Goal: Task Accomplishment & Management: Use online tool/utility

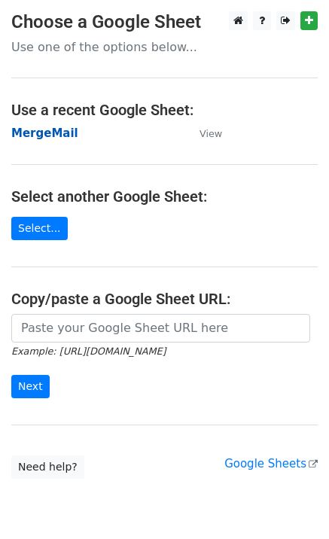
click at [44, 135] on strong "MergeMail" at bounding box center [44, 134] width 67 height 14
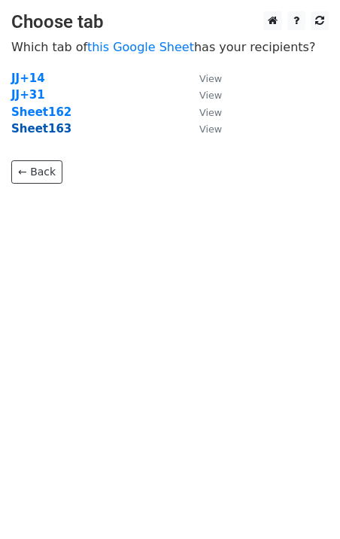
click at [47, 129] on strong "Sheet163" at bounding box center [41, 129] width 60 height 14
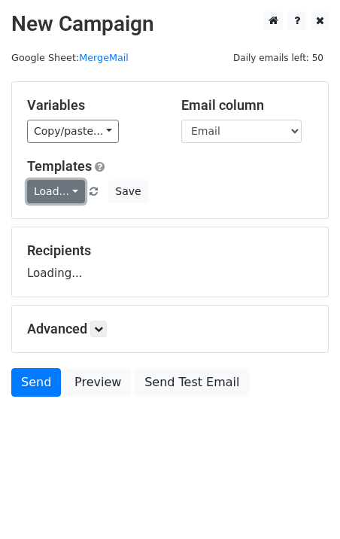
drag, startPoint x: 0, startPoint y: 0, endPoint x: 56, endPoint y: 197, distance: 205.2
click at [56, 197] on link "Load..." at bounding box center [56, 191] width 58 height 23
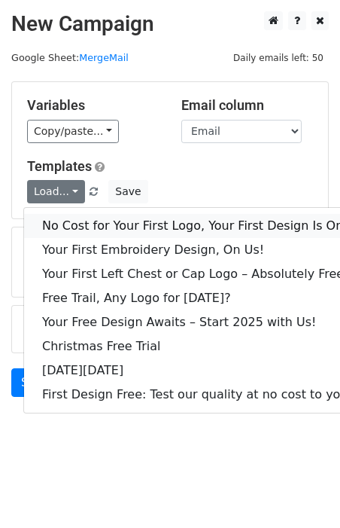
click at [84, 223] on link "No Cost for Your First Logo, Your First Design Is On Us!" at bounding box center [205, 226] width 362 height 24
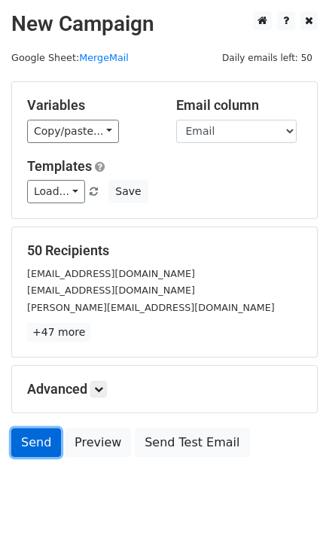
click at [40, 443] on link "Send" at bounding box center [36, 443] width 50 height 29
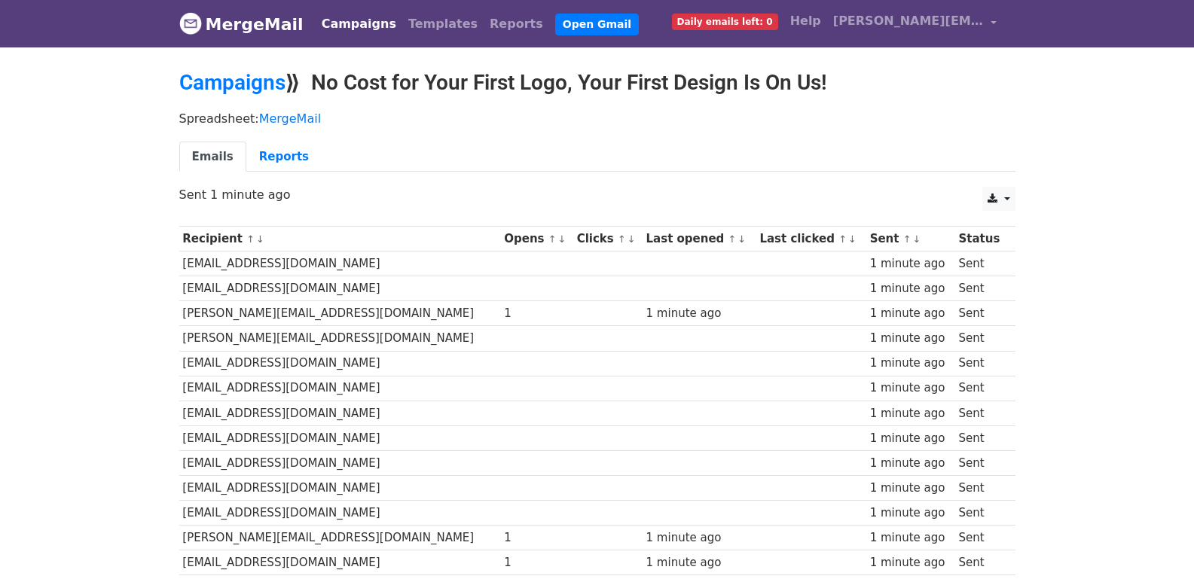
scroll to position [1004, 0]
